Goal: Information Seeking & Learning: Learn about a topic

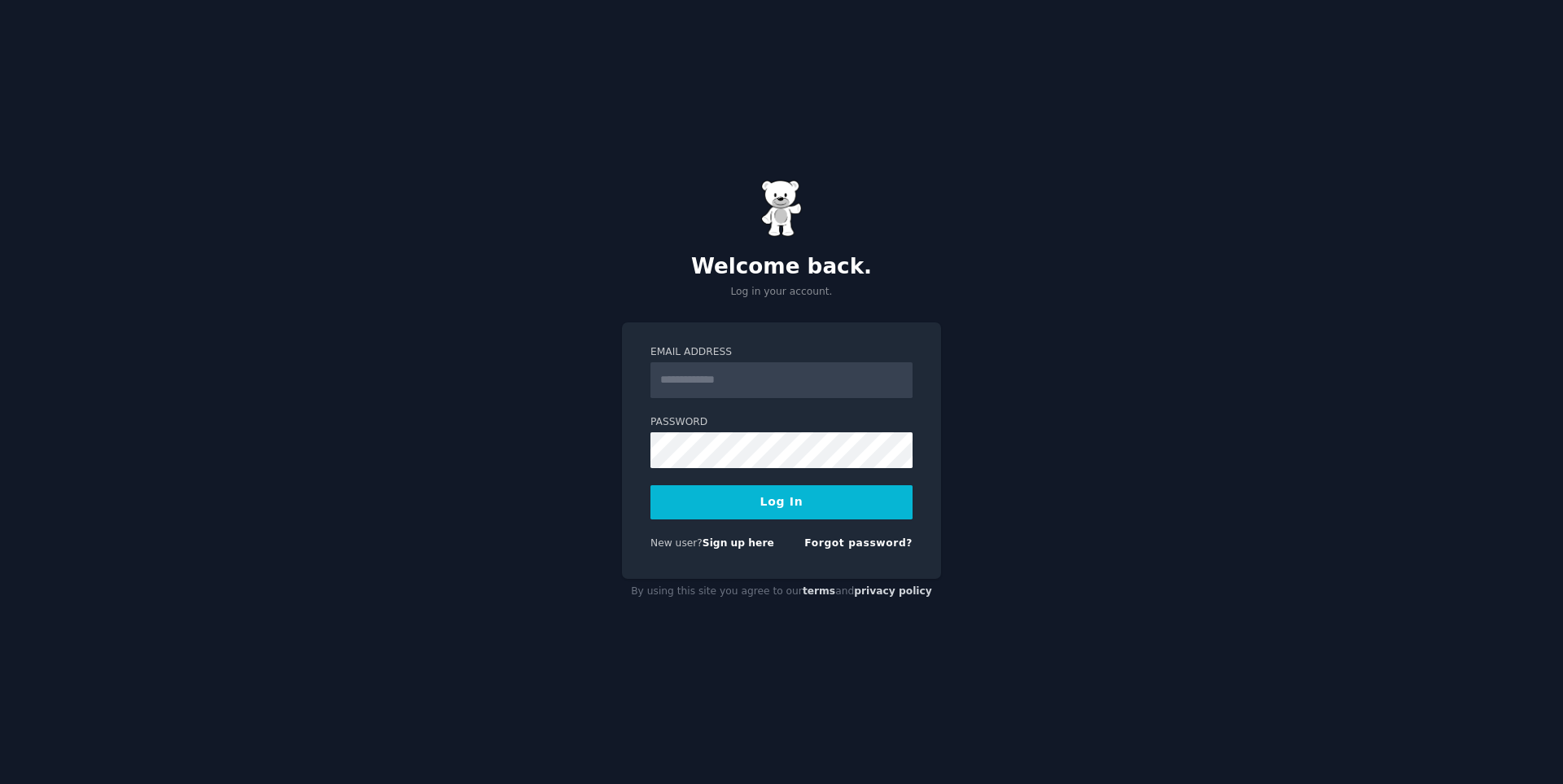
click at [775, 373] on input "Email Address" at bounding box center [781, 380] width 262 height 35
click at [839, 293] on p "Log in your account." at bounding box center [781, 292] width 319 height 14
click at [827, 373] on input "Email Address" at bounding box center [781, 380] width 262 height 35
type input "**********"
click at [650, 485] on button "Log In" at bounding box center [781, 502] width 262 height 35
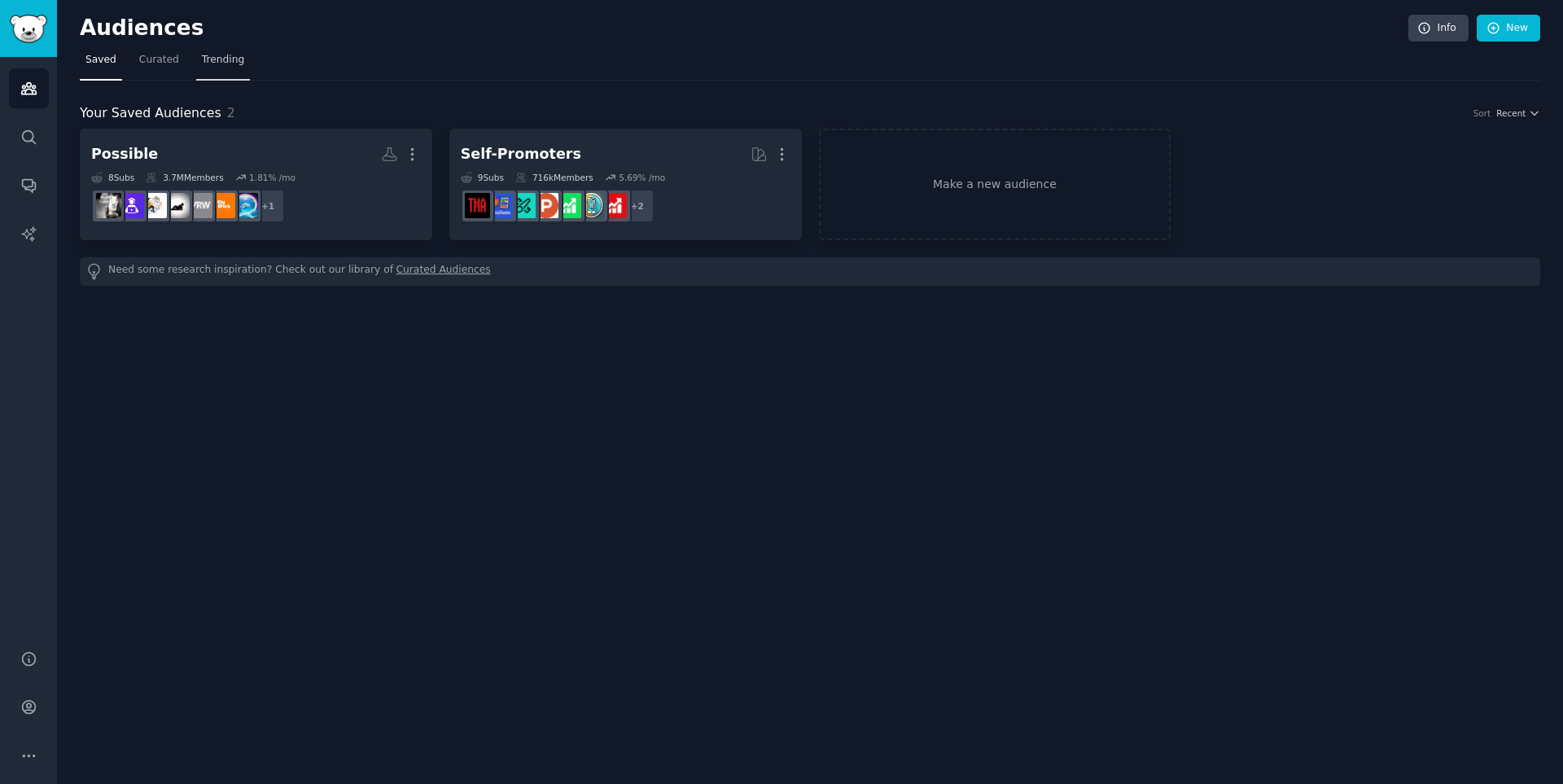
click at [215, 59] on span "Trending" at bounding box center [223, 60] width 42 height 14
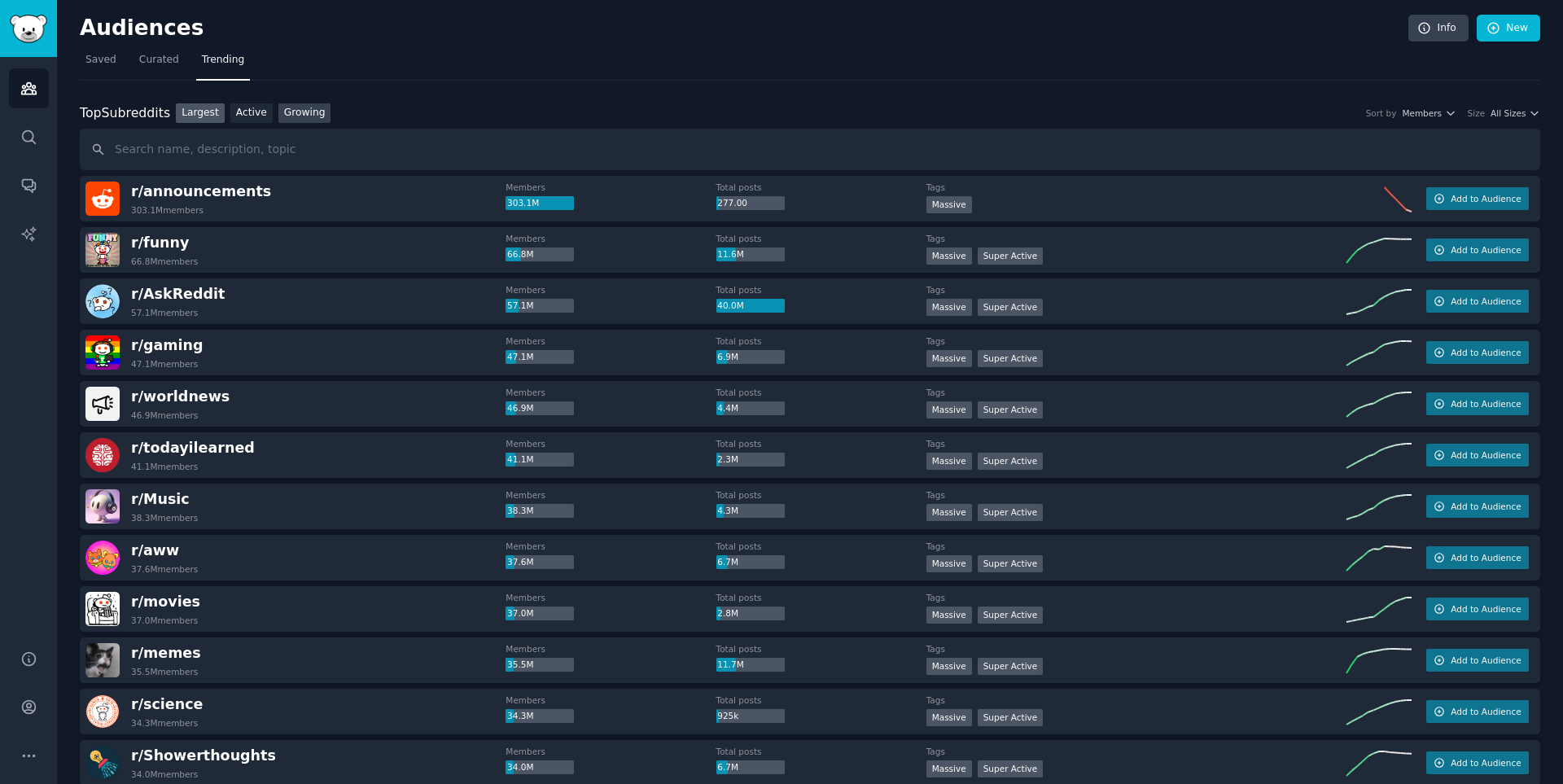
click at [300, 115] on link "Growing" at bounding box center [305, 114] width 53 height 20
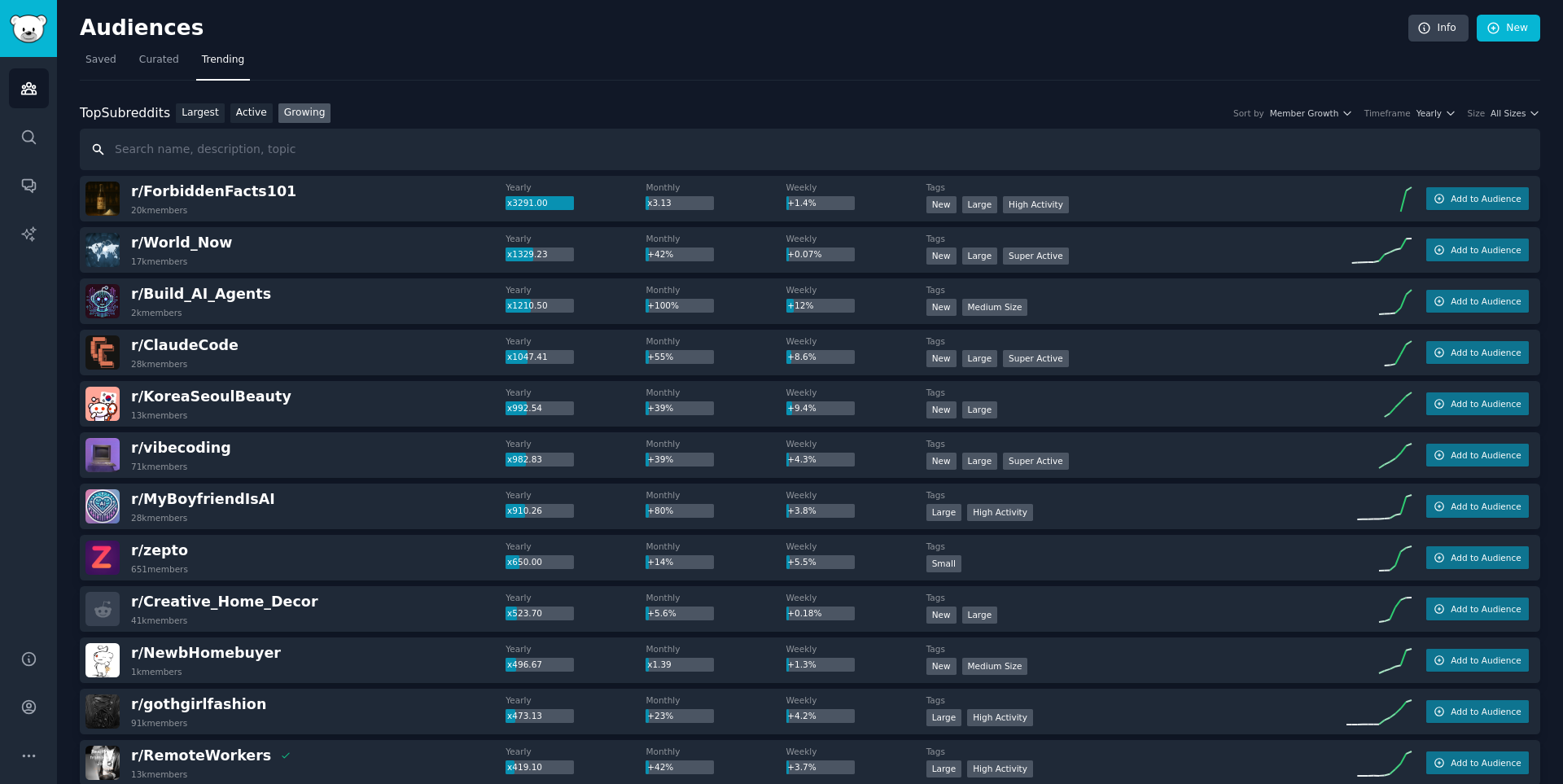
click at [282, 141] on input "text" at bounding box center [811, 149] width 1461 height 41
click at [270, 152] on input "text" at bounding box center [811, 149] width 1461 height 41
type input "lawyer"
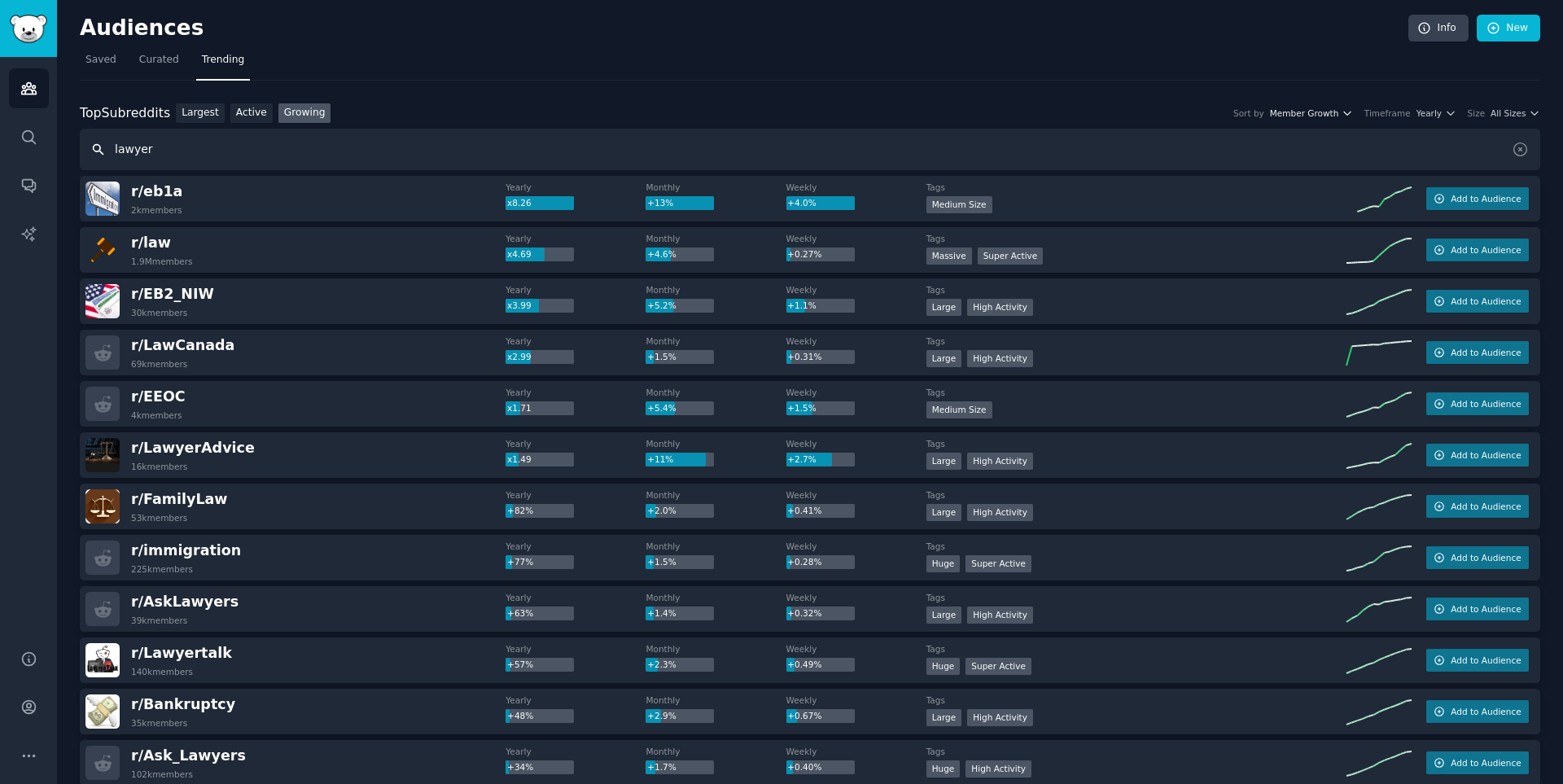
click at [1352, 117] on button "Member Growth" at bounding box center [1312, 113] width 83 height 12
click at [1353, 110] on icon "button" at bounding box center [1348, 113] width 12 height 12
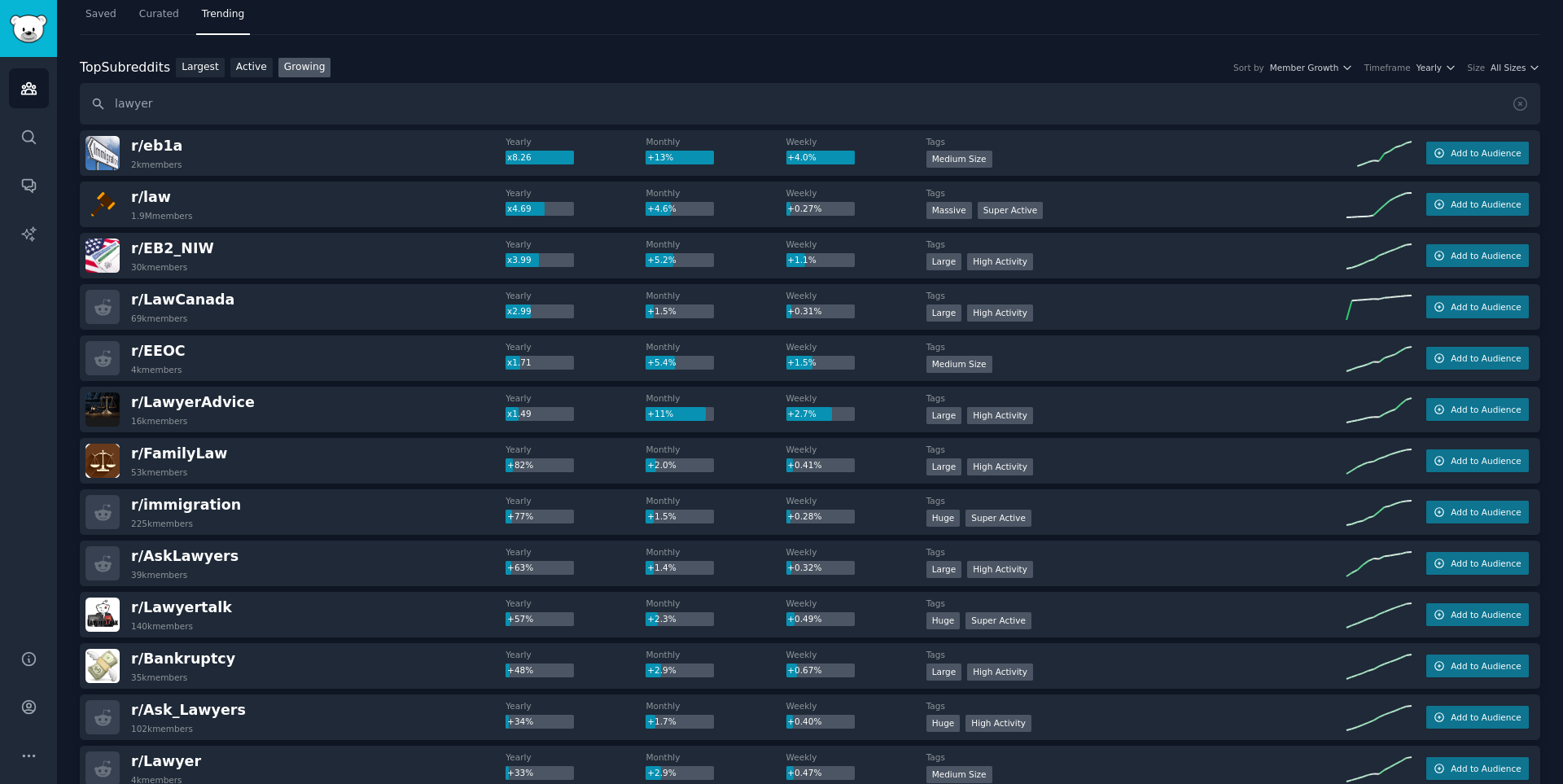
scroll to position [83, 0]
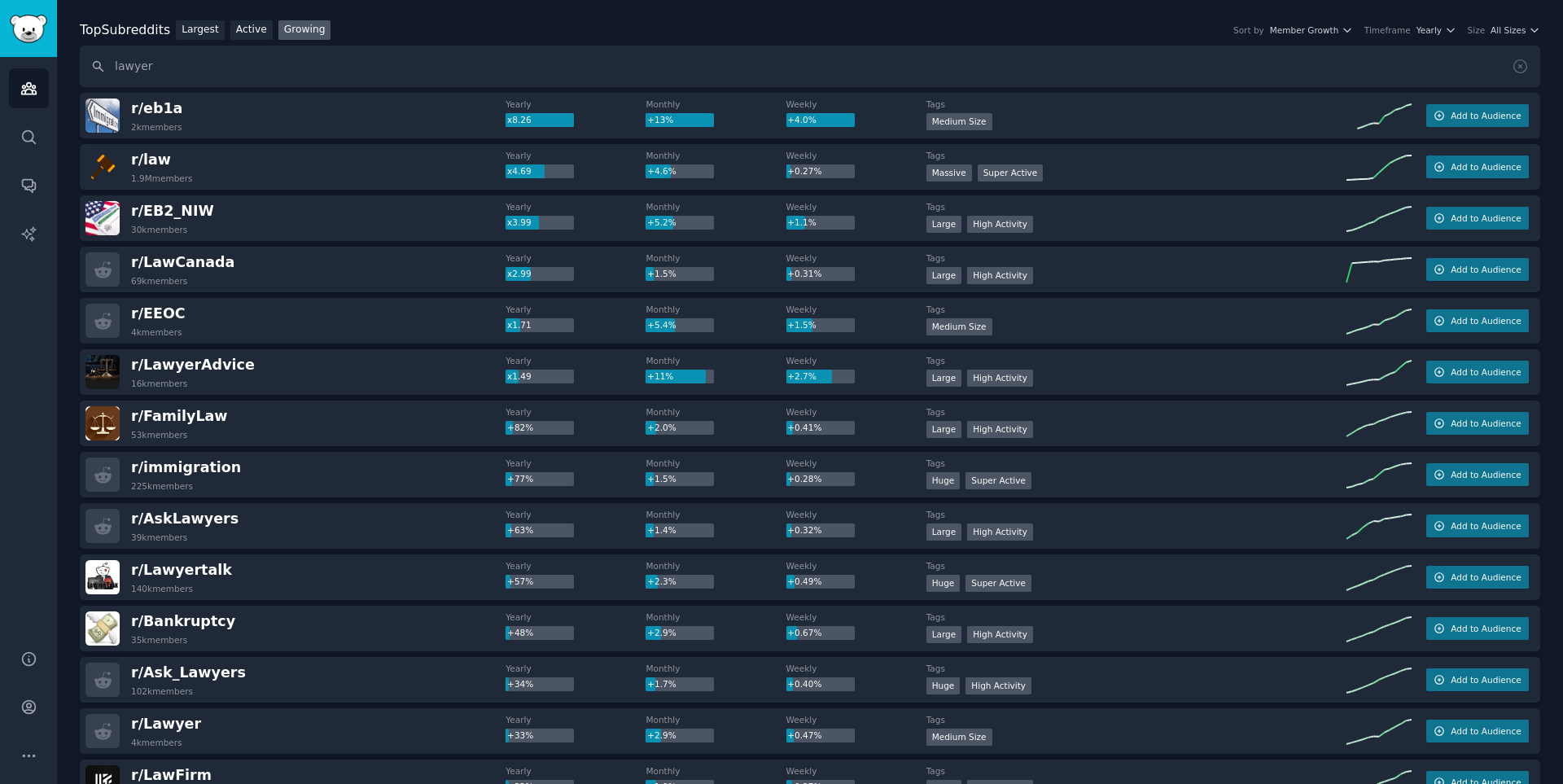
drag, startPoint x: 204, startPoint y: 368, endPoint x: 297, endPoint y: 365, distance: 93.0
click at [222, 367] on span "r/ LawyerAdvice" at bounding box center [192, 364] width 124 height 16
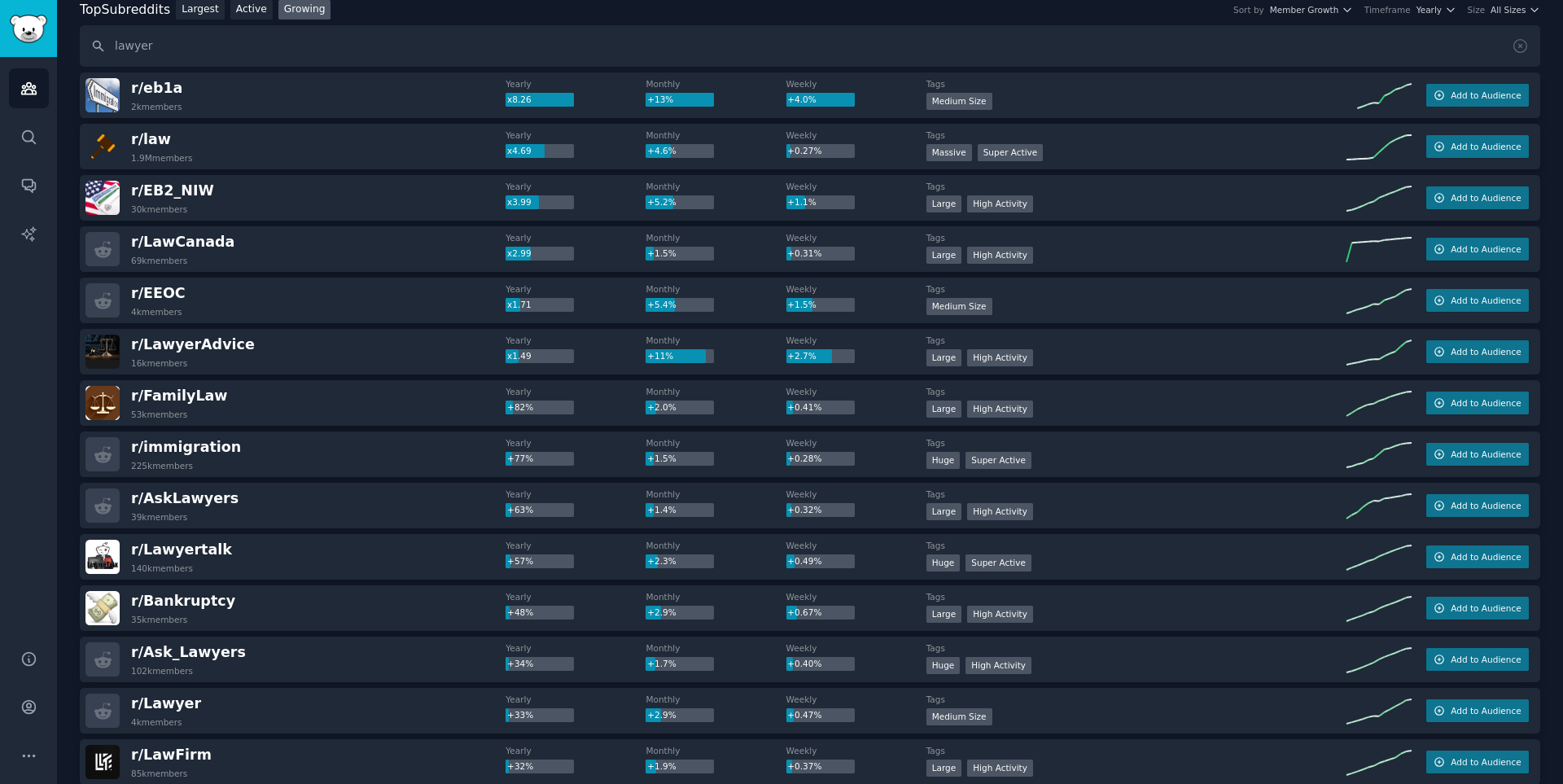
scroll to position [0, 0]
